Goal: Find specific page/section: Find specific page/section

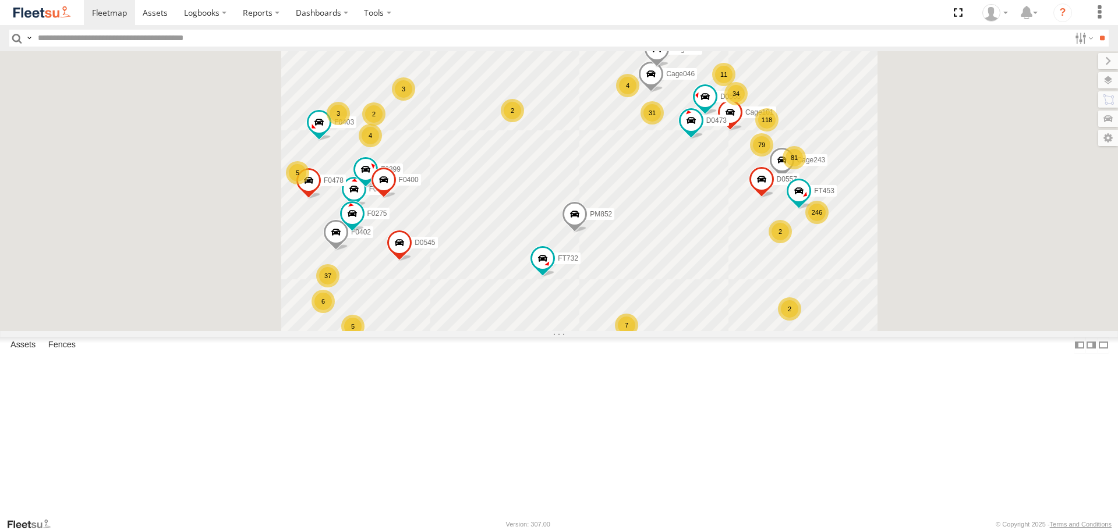
click at [86, 42] on input "text" at bounding box center [551, 38] width 1036 height 17
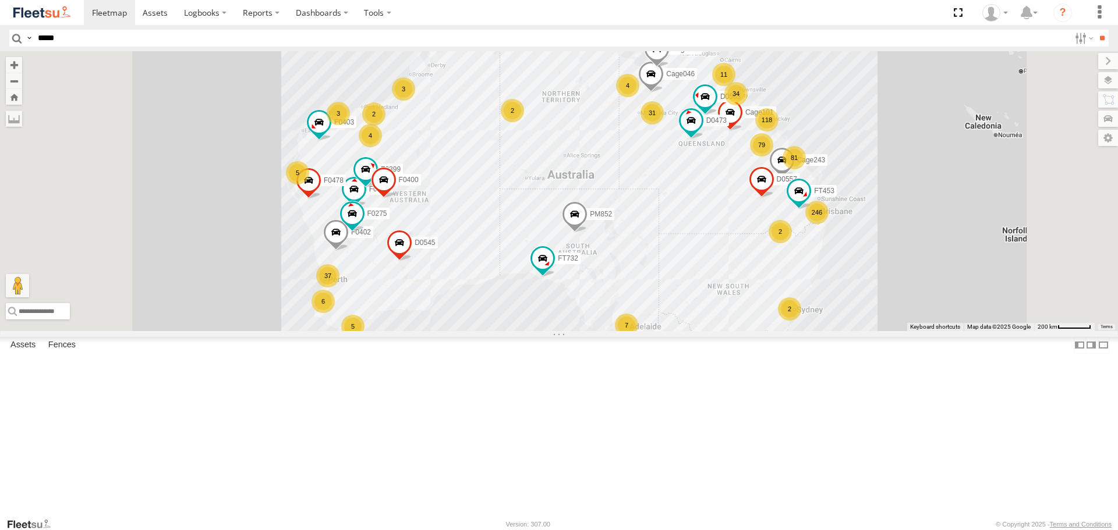
type input "*****"
click at [1095, 30] on input "**" at bounding box center [1101, 38] width 13 height 17
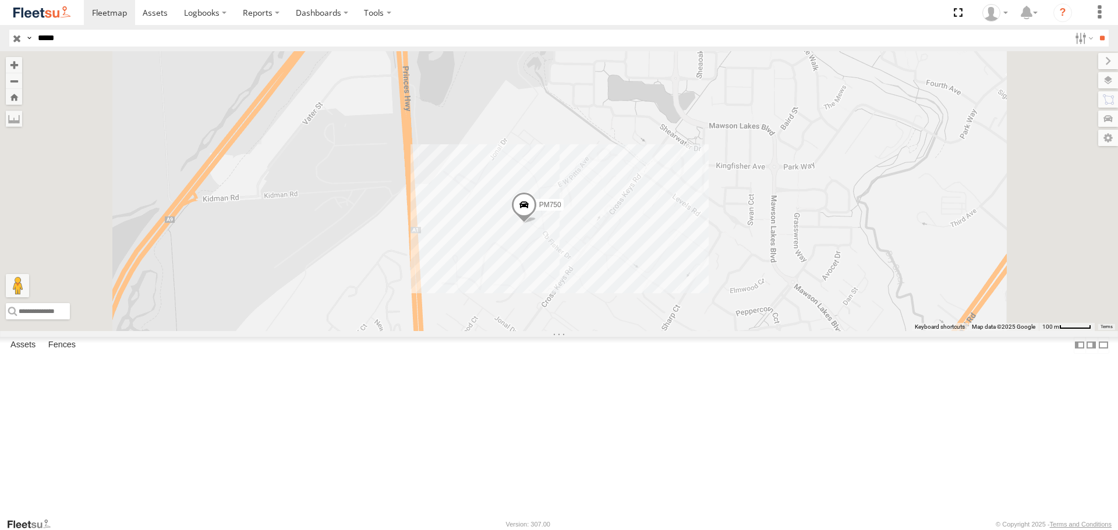
click at [537, 224] on span at bounding box center [524, 208] width 26 height 31
